Goal: Task Accomplishment & Management: Manage account settings

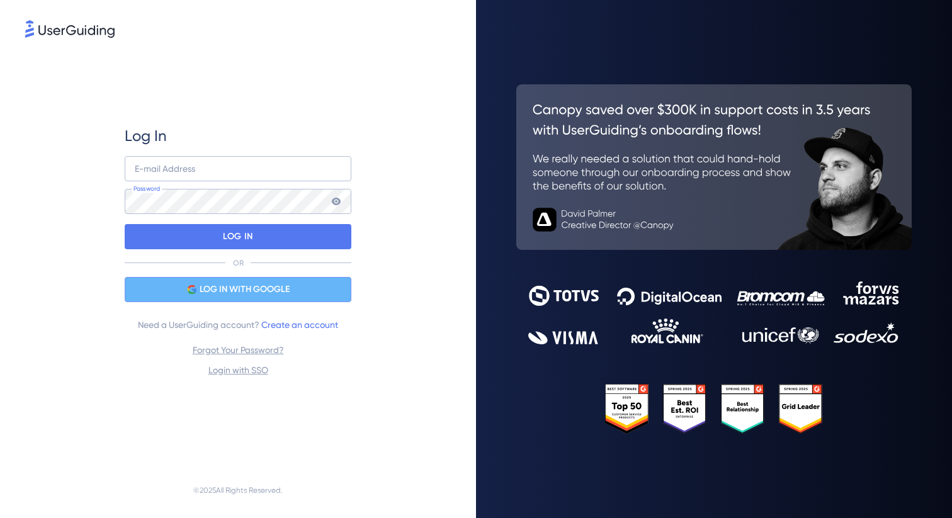
click at [282, 287] on span "LOG IN WITH GOOGLE" at bounding box center [245, 289] width 90 height 15
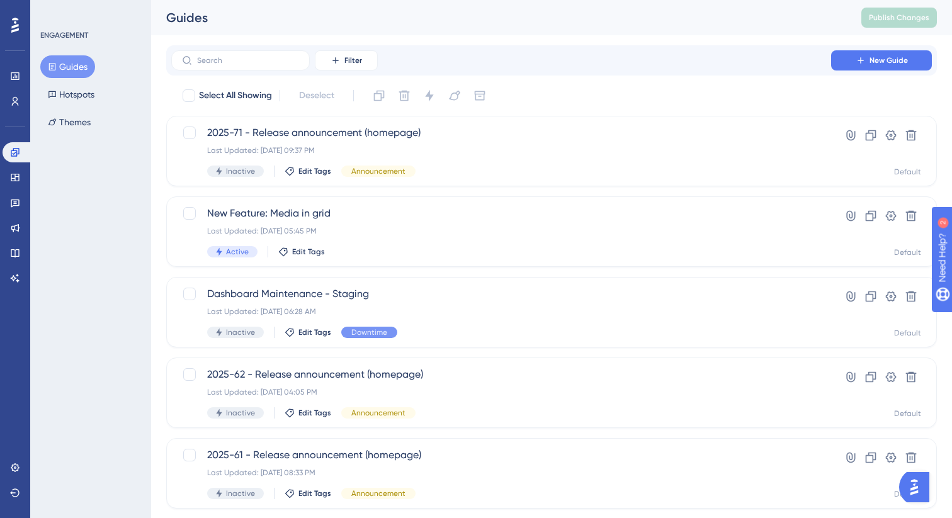
click at [94, 241] on div "ENGAGEMENT Guides Hotspots Themes" at bounding box center [90, 259] width 121 height 518
click at [401, 241] on div "✨ Save My Spot!✨" at bounding box center [477, 239] width 952 height 518
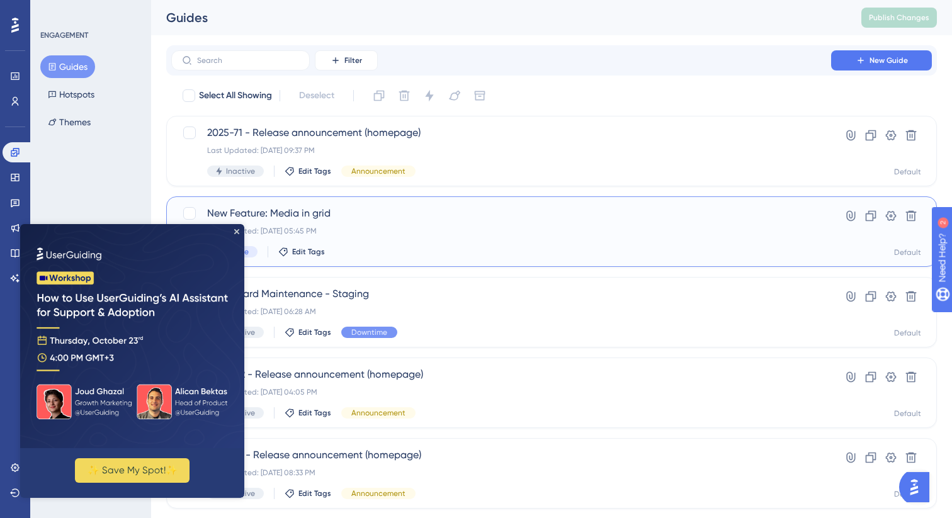
click at [355, 226] on div "New Feature: Media in grid Last Updated: [DATE] 05:45 PM Active Edit Tags" at bounding box center [501, 232] width 588 height 52
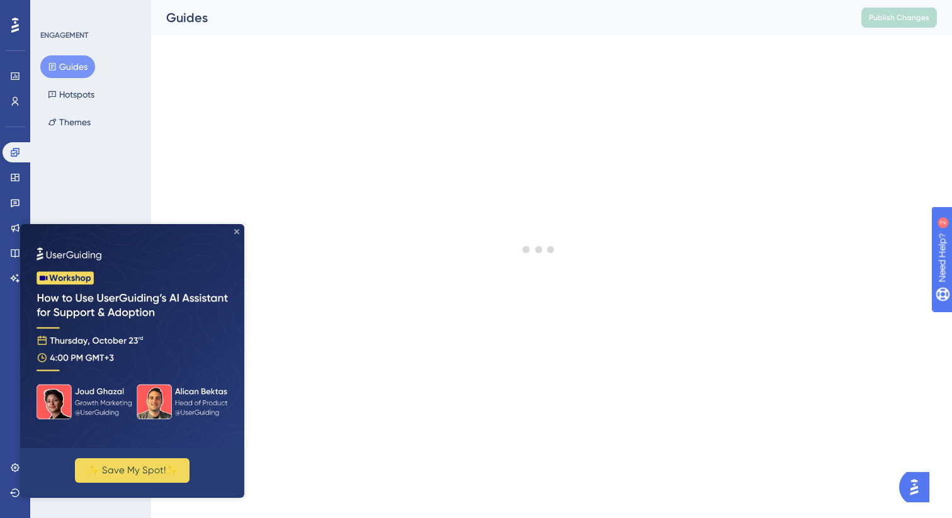
click at [238, 231] on icon "Close Preview" at bounding box center [236, 231] width 5 height 5
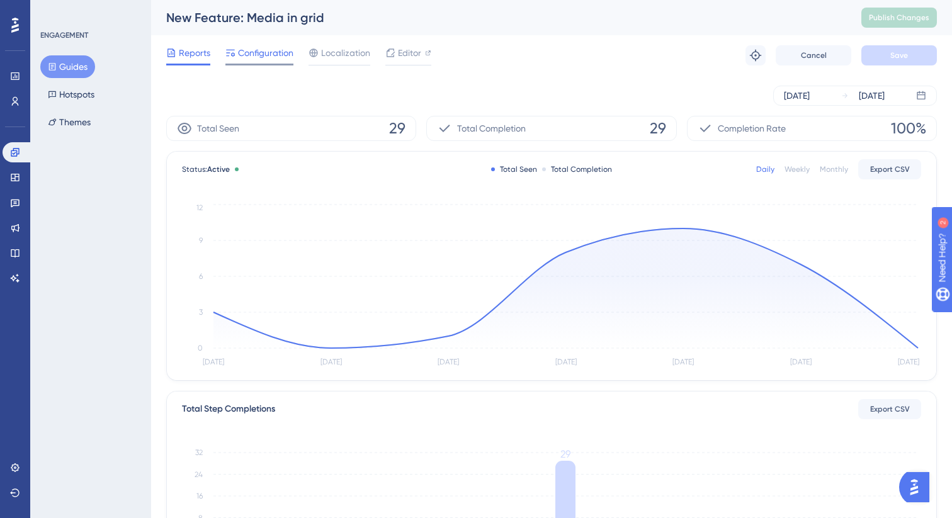
click at [268, 50] on span "Configuration" at bounding box center [265, 52] width 55 height 15
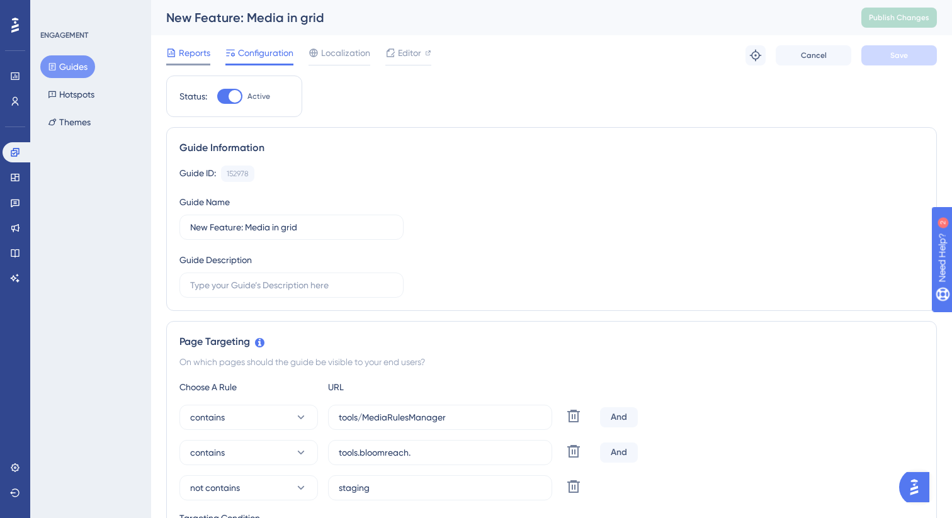
click at [193, 50] on span "Reports" at bounding box center [194, 52] width 31 height 15
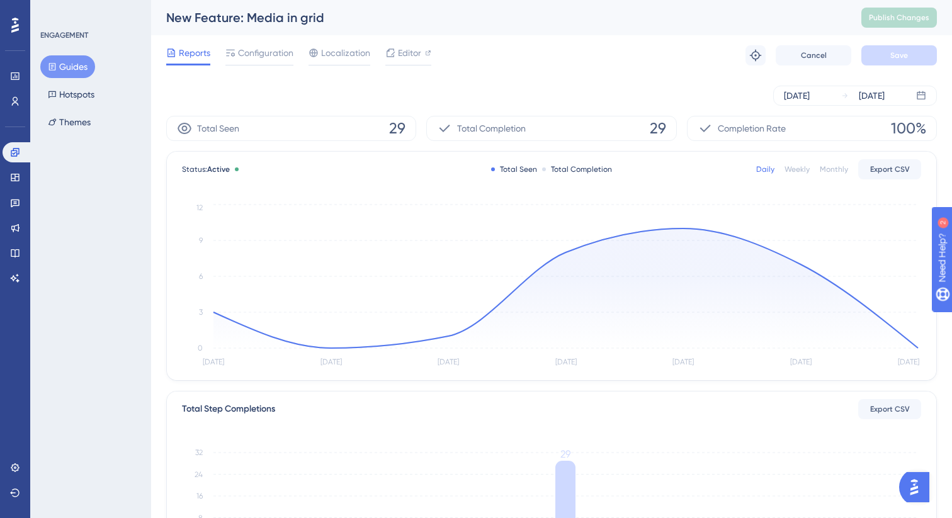
click at [803, 169] on div "Weekly" at bounding box center [797, 169] width 25 height 10
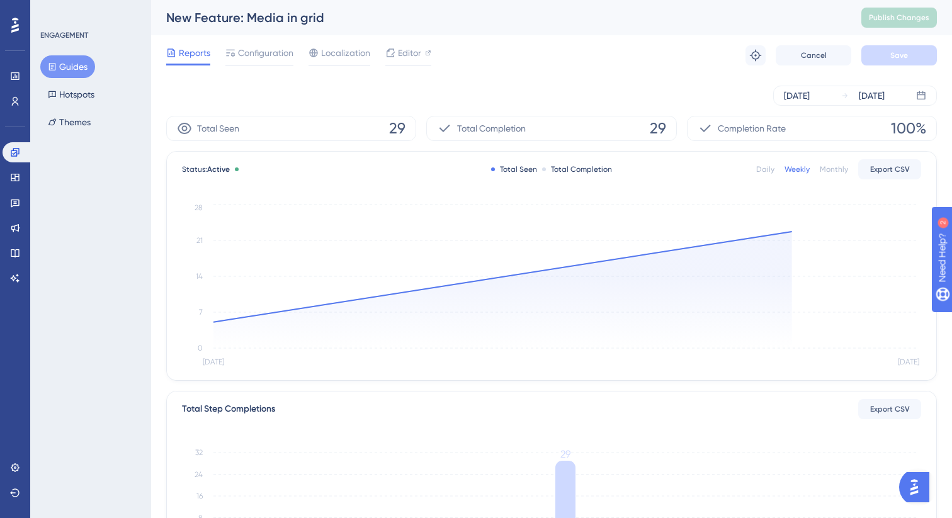
click at [837, 172] on div "Monthly" at bounding box center [834, 169] width 28 height 10
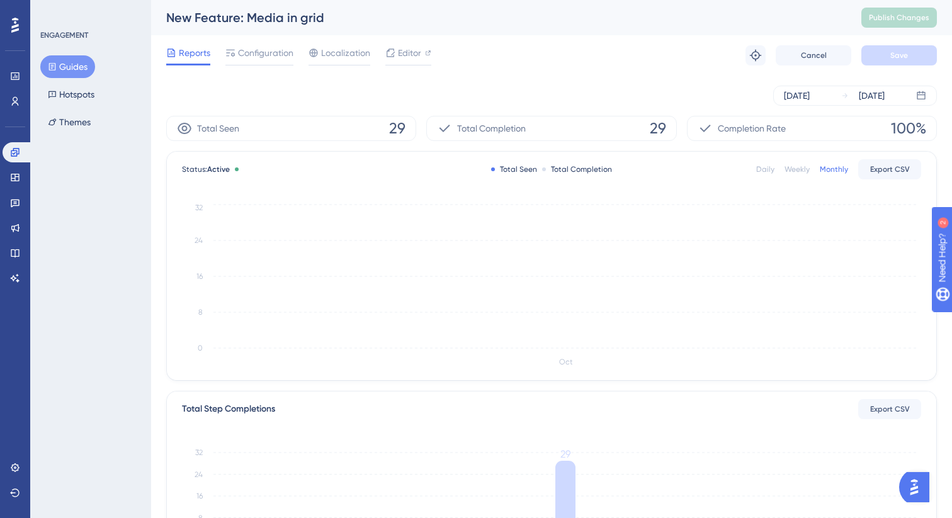
click at [189, 51] on span "Reports" at bounding box center [194, 52] width 31 height 15
click at [16, 220] on link at bounding box center [15, 228] width 25 height 20
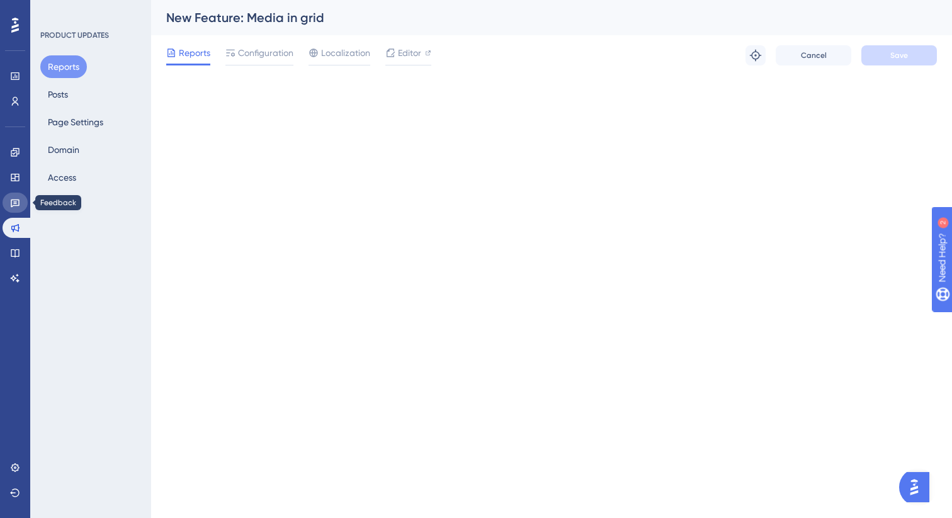
click at [16, 206] on icon at bounding box center [15, 204] width 9 height 8
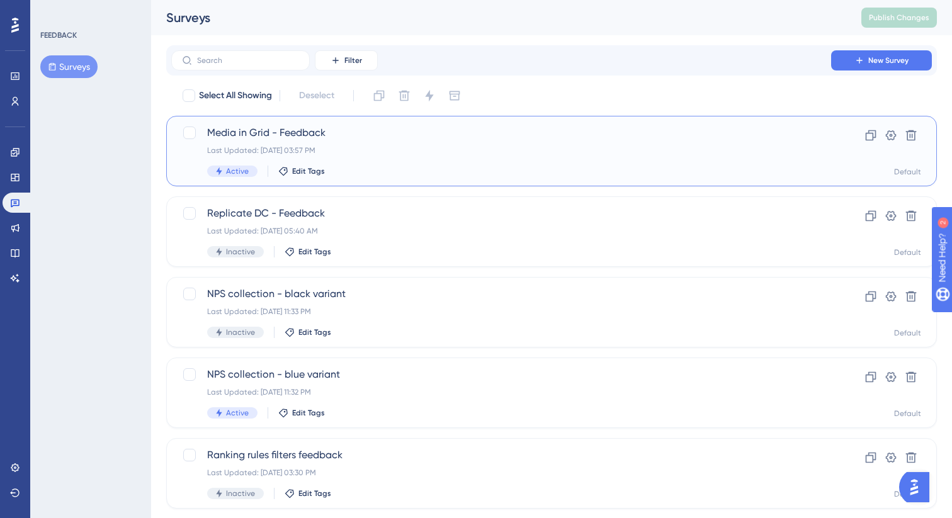
click at [373, 169] on div "Active Edit Tags" at bounding box center [501, 171] width 588 height 11
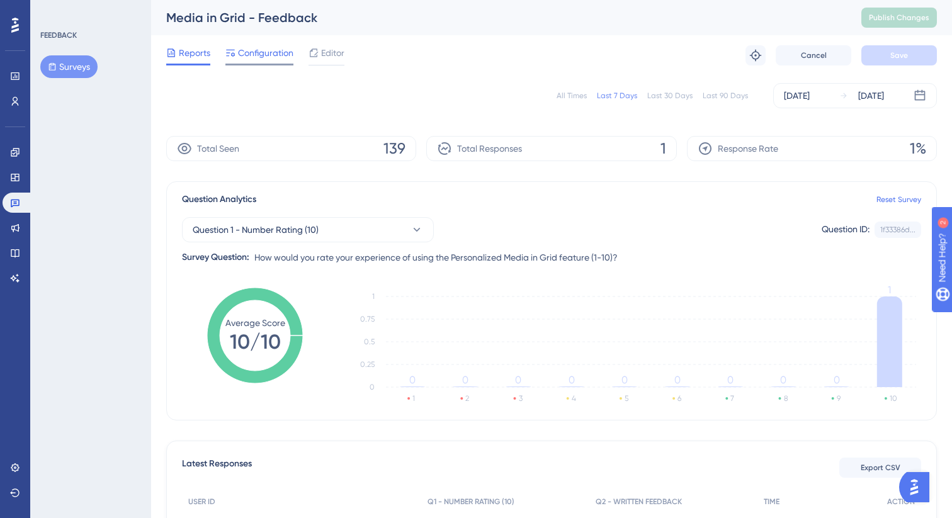
click at [249, 46] on span "Configuration" at bounding box center [265, 52] width 55 height 15
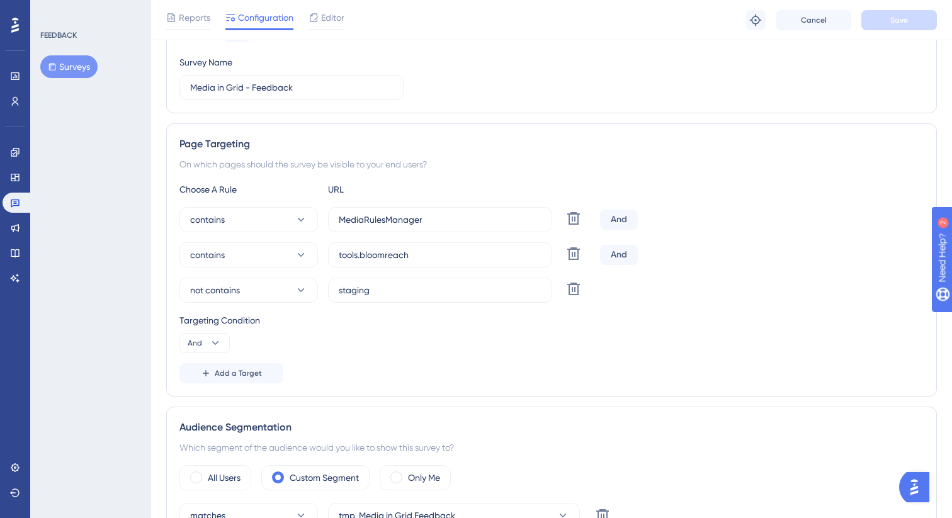
scroll to position [152, 0]
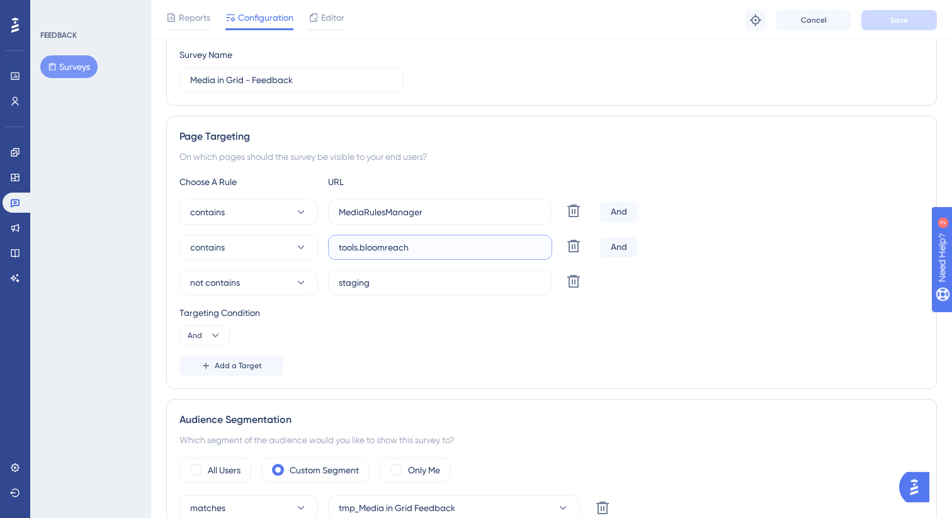
click at [452, 253] on input "tools.bloomreach" at bounding box center [440, 248] width 203 height 14
type input "tools.bloomreach."
click at [913, 28] on button "Save" at bounding box center [900, 20] width 76 height 20
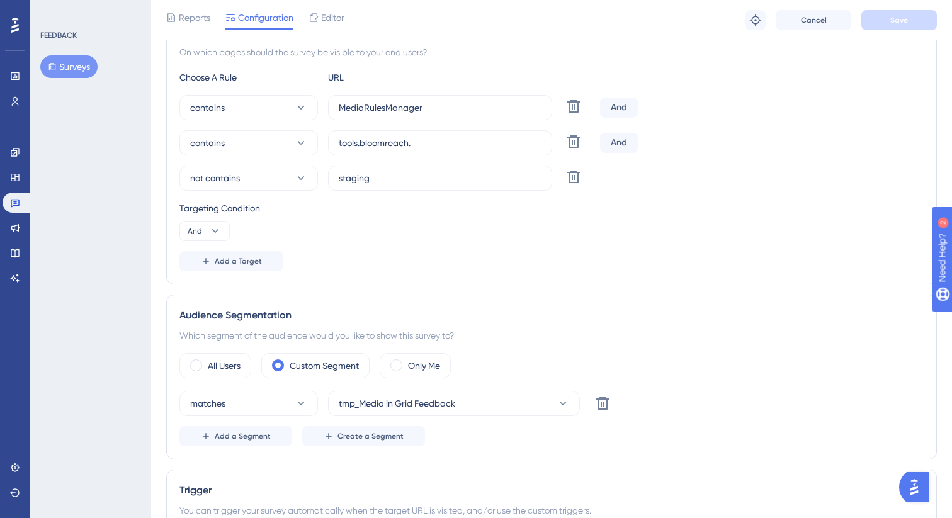
scroll to position [268, 0]
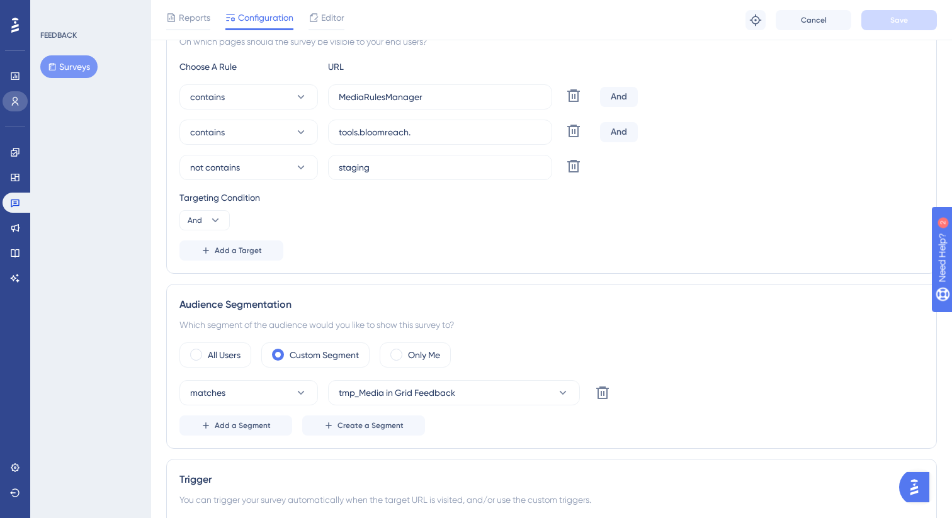
click at [21, 105] on link at bounding box center [15, 101] width 25 height 20
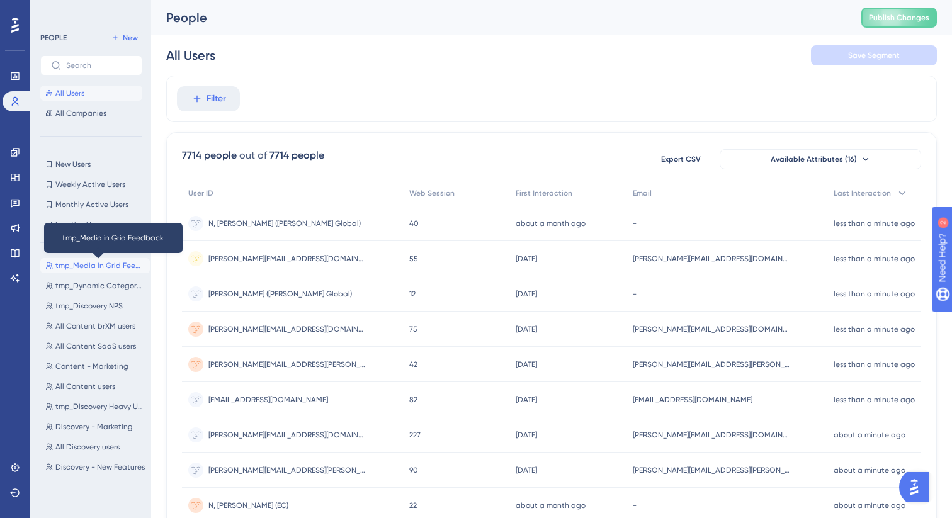
click at [92, 261] on span "tmp_Media in Grid Feedback" at bounding box center [99, 266] width 89 height 10
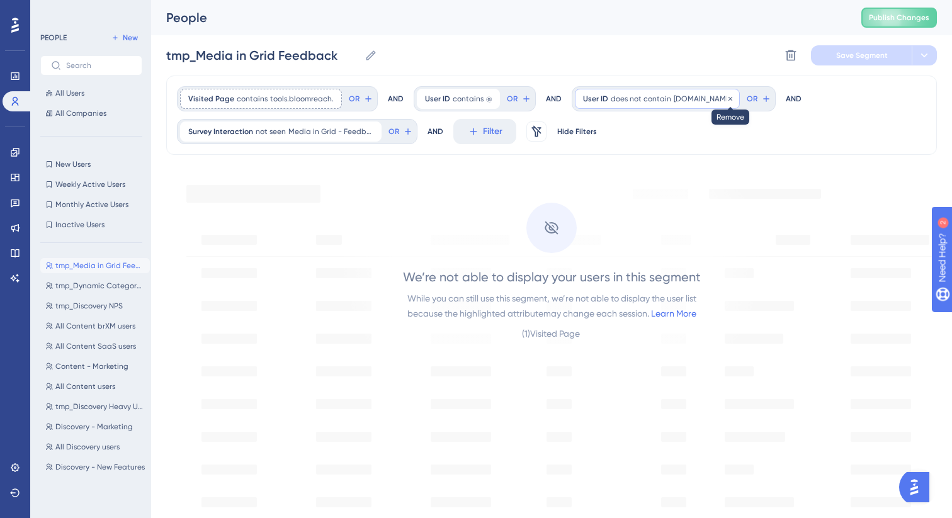
click at [727, 98] on icon at bounding box center [731, 99] width 8 height 8
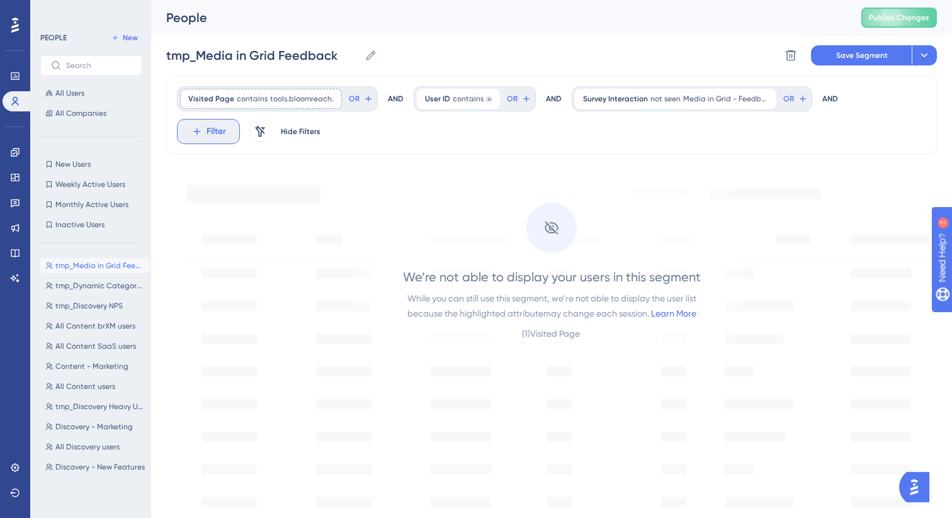
click at [207, 135] on span "Filter" at bounding box center [217, 131] width 20 height 15
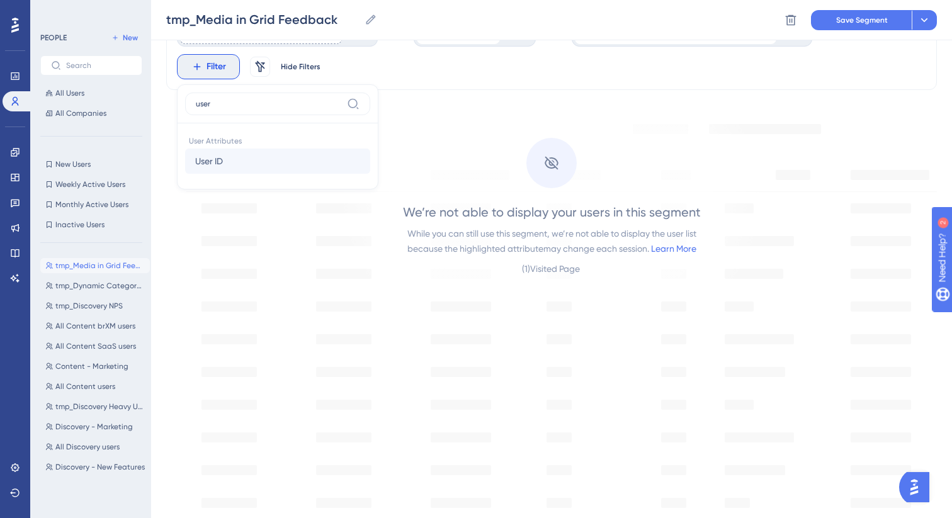
type input "user"
click at [205, 169] on button "User ID User ID" at bounding box center [277, 161] width 185 height 25
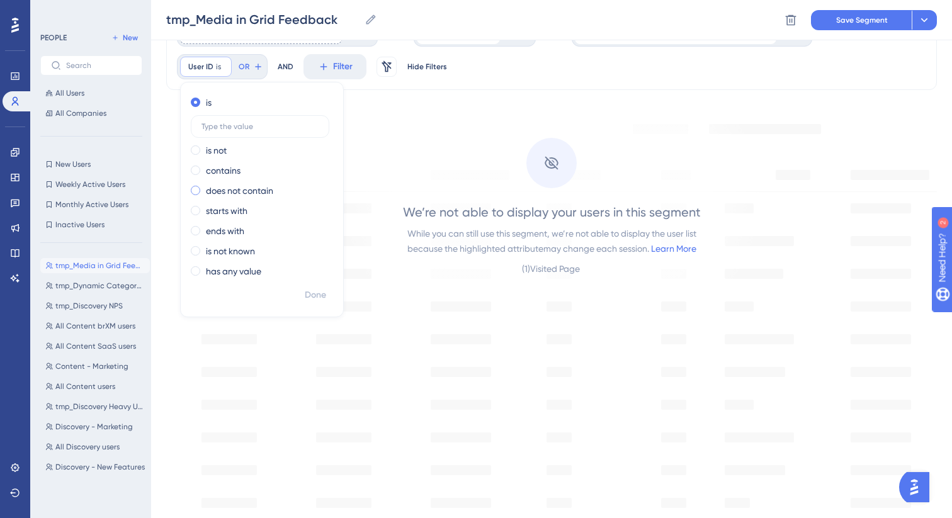
click at [229, 188] on label "does not contain" at bounding box center [239, 190] width 67 height 15
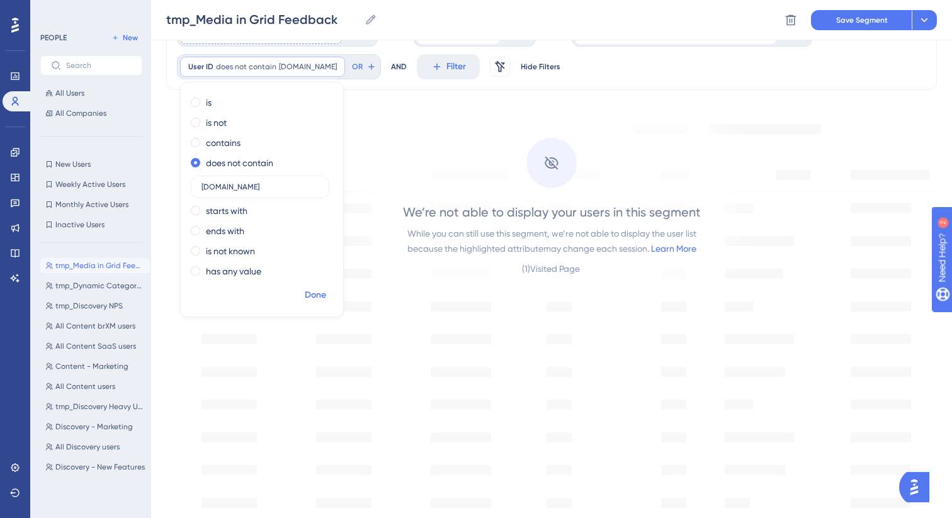
type input "[DOMAIN_NAME]"
click at [309, 287] on button "Done" at bounding box center [315, 295] width 35 height 23
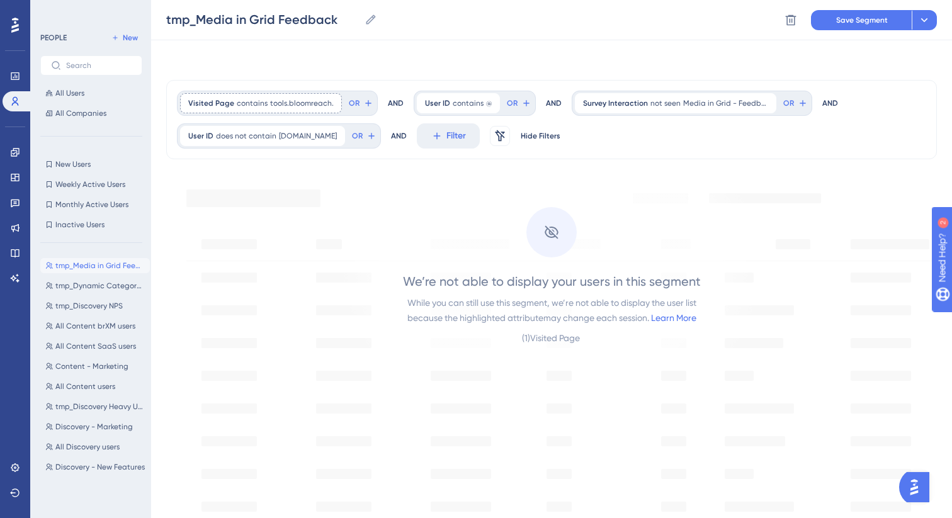
scroll to position [0, 0]
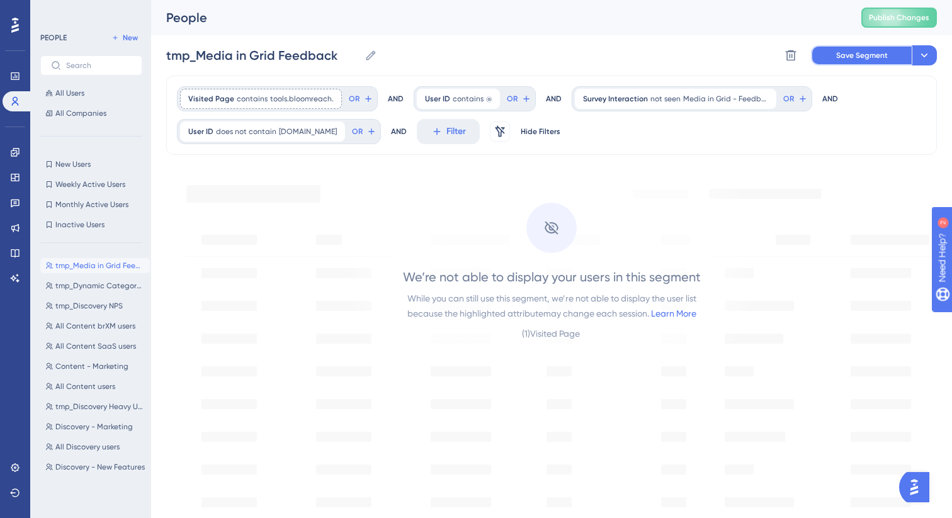
click at [838, 58] on span "Save Segment" at bounding box center [863, 55] width 52 height 10
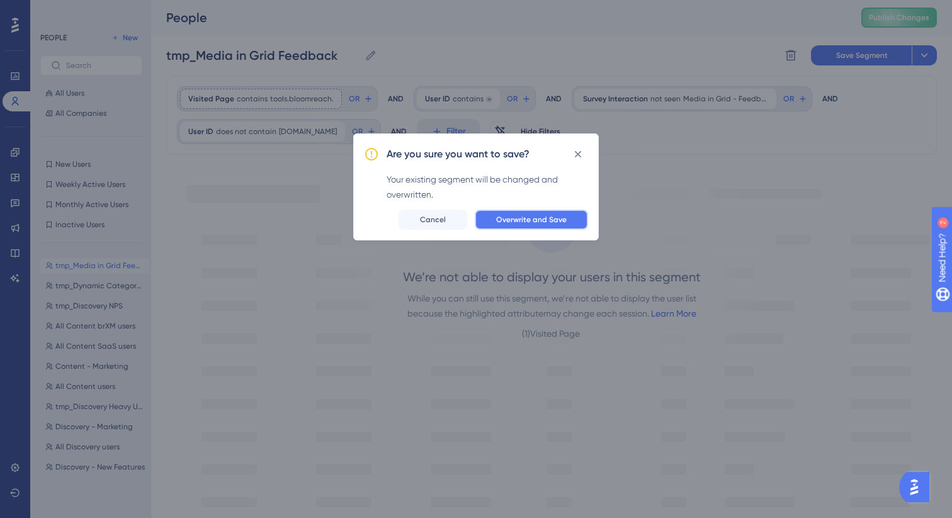
click at [550, 225] on button "Overwrite and Save" at bounding box center [531, 220] width 113 height 20
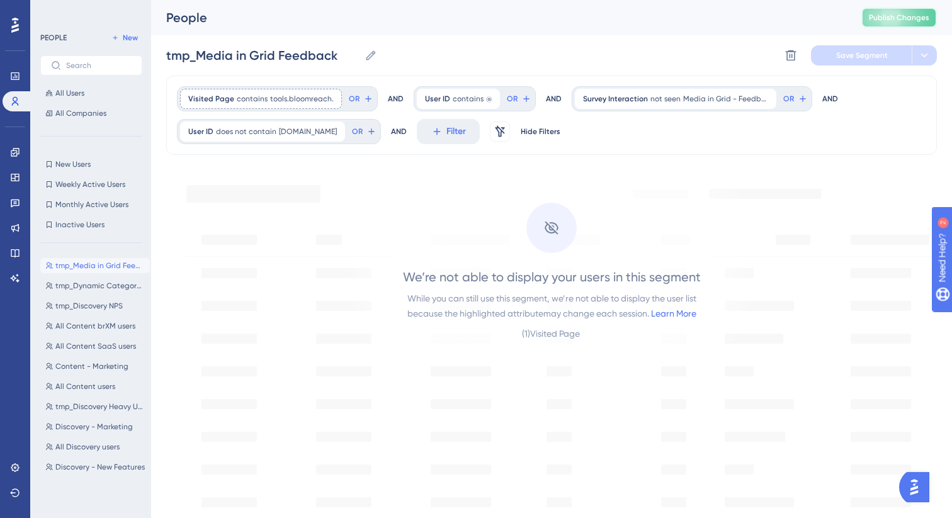
click at [884, 22] on button "Publish Changes" at bounding box center [900, 18] width 76 height 20
click at [741, 39] on div "tmp_Media in Grid Feedback tmp_Media in Grid Feedback Delete Segment Save Segme…" at bounding box center [551, 55] width 771 height 40
